Goal: Navigation & Orientation: Find specific page/section

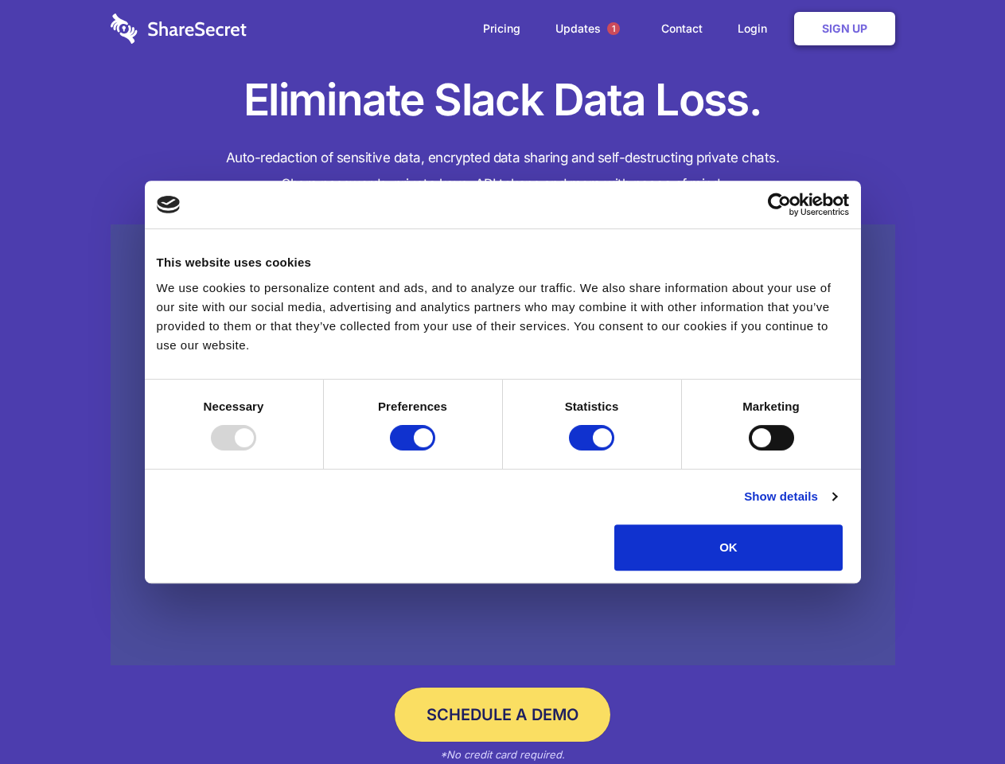
click at [256, 450] on div at bounding box center [233, 437] width 45 height 25
click at [435, 450] on input "Preferences" at bounding box center [412, 437] width 45 height 25
checkbox input "false"
click at [594, 450] on input "Statistics" at bounding box center [591, 437] width 45 height 25
checkbox input "false"
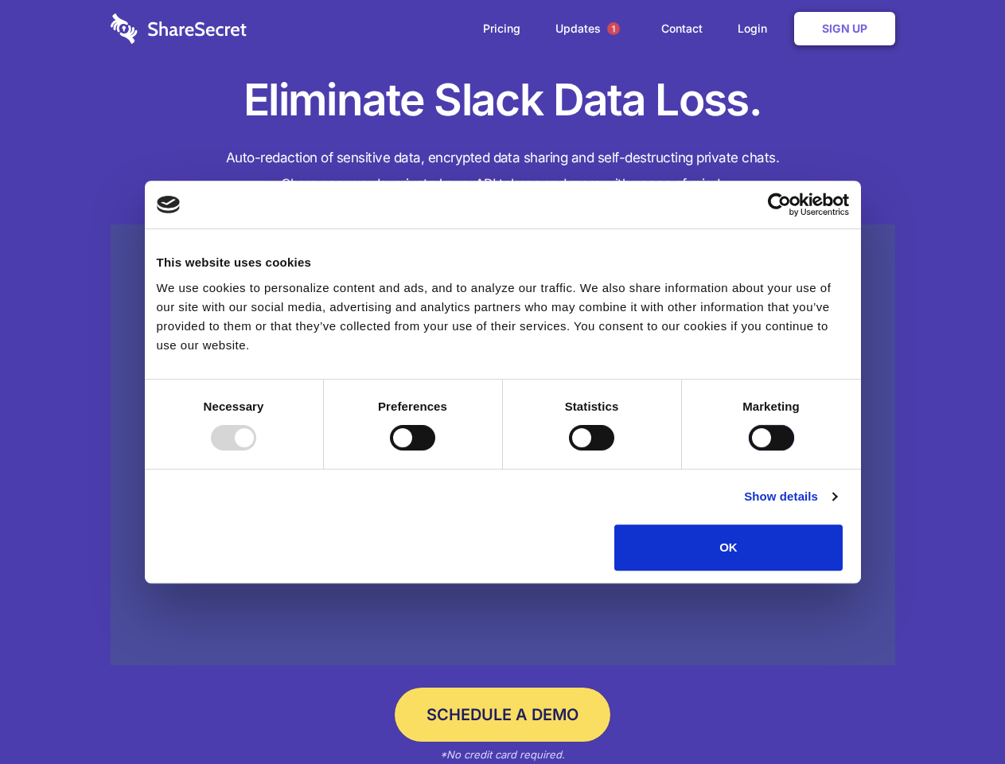
click at [749, 450] on input "Marketing" at bounding box center [771, 437] width 45 height 25
checkbox input "true"
click at [836, 506] on link "Show details" at bounding box center [790, 496] width 92 height 19
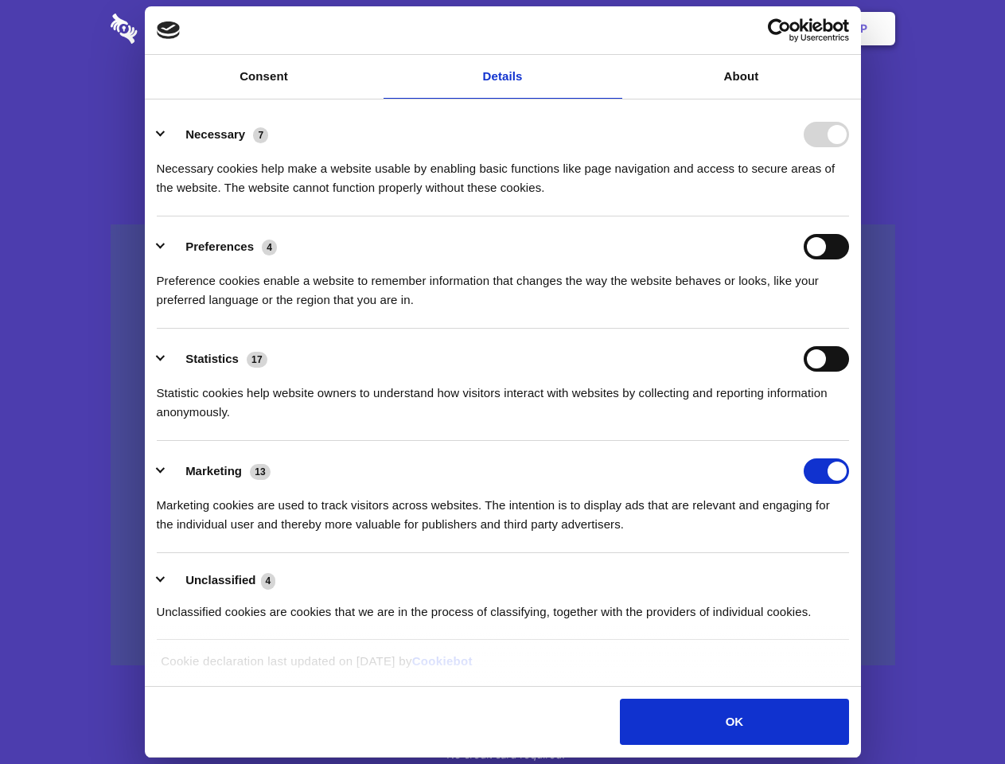
click at [849, 310] on div "Preferences 4 Preference cookies enable a website to remember information that …" at bounding box center [503, 272] width 692 height 76
click at [613, 29] on span "1" at bounding box center [613, 28] width 13 height 13
